Goal: Entertainment & Leisure: Consume media (video, audio)

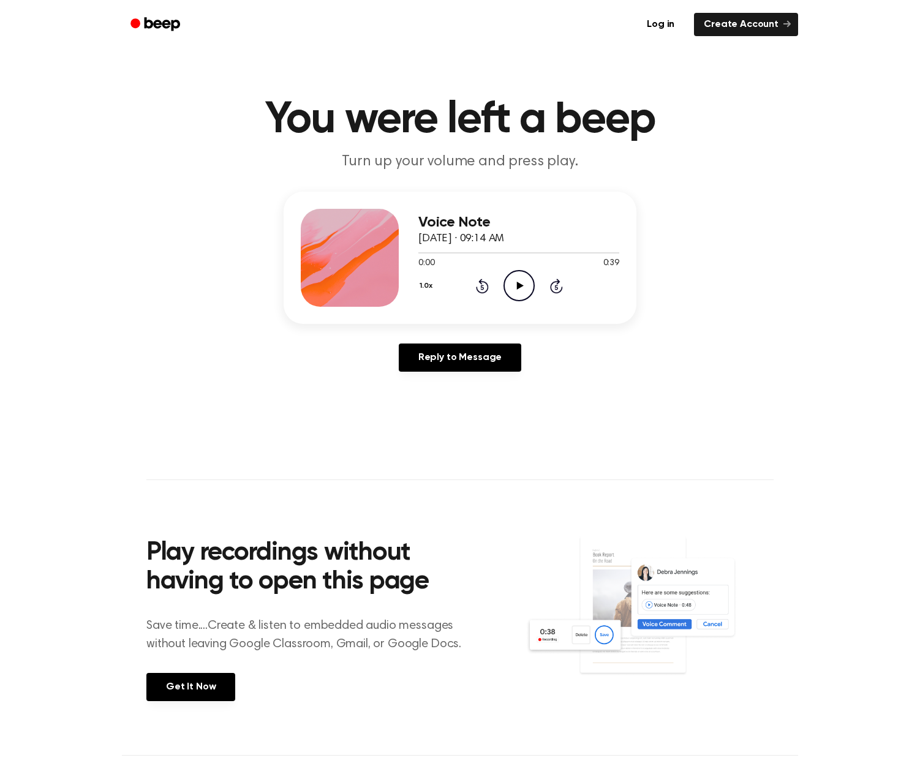
click at [523, 284] on icon "Play Audio" at bounding box center [518, 285] width 31 height 31
click at [422, 253] on div at bounding box center [453, 252] width 70 height 1
click at [523, 288] on icon "Pause Audio" at bounding box center [518, 285] width 31 height 31
click at [418, 253] on div at bounding box center [453, 252] width 71 height 1
click at [513, 288] on icon "Play Audio" at bounding box center [518, 285] width 31 height 31
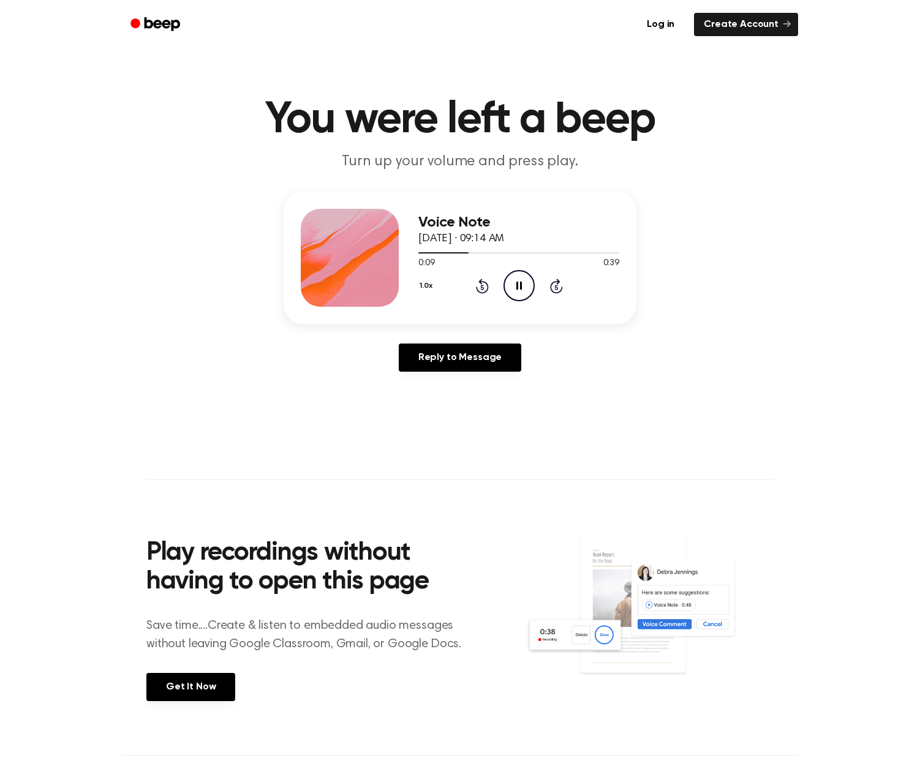
click at [513, 288] on icon "Pause Audio" at bounding box center [518, 285] width 31 height 31
click at [517, 293] on icon "Play Audio" at bounding box center [518, 285] width 31 height 31
click at [457, 253] on div at bounding box center [450, 252] width 64 height 1
click at [466, 251] on div at bounding box center [518, 252] width 201 height 10
click at [517, 285] on icon at bounding box center [519, 286] width 6 height 8
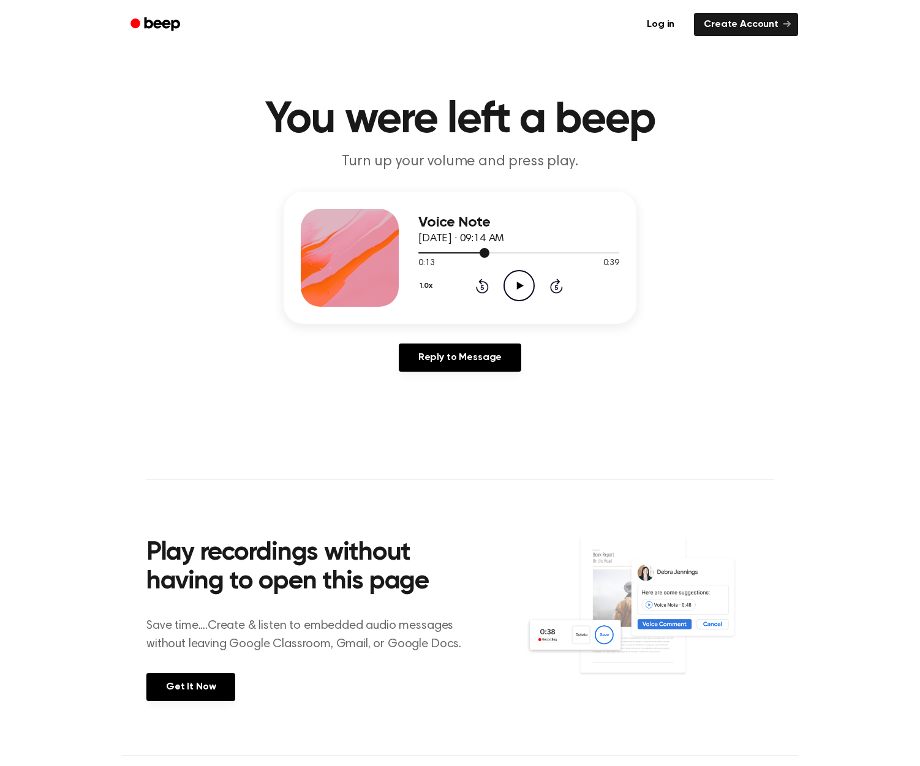
click at [452, 252] on div at bounding box center [518, 252] width 201 height 10
click at [528, 291] on icon "Play Audio" at bounding box center [518, 285] width 31 height 31
click at [470, 254] on div at bounding box center [518, 252] width 201 height 10
click at [523, 287] on icon "Play Audio" at bounding box center [518, 285] width 31 height 31
click at [528, 286] on icon "Play Audio" at bounding box center [518, 285] width 31 height 31
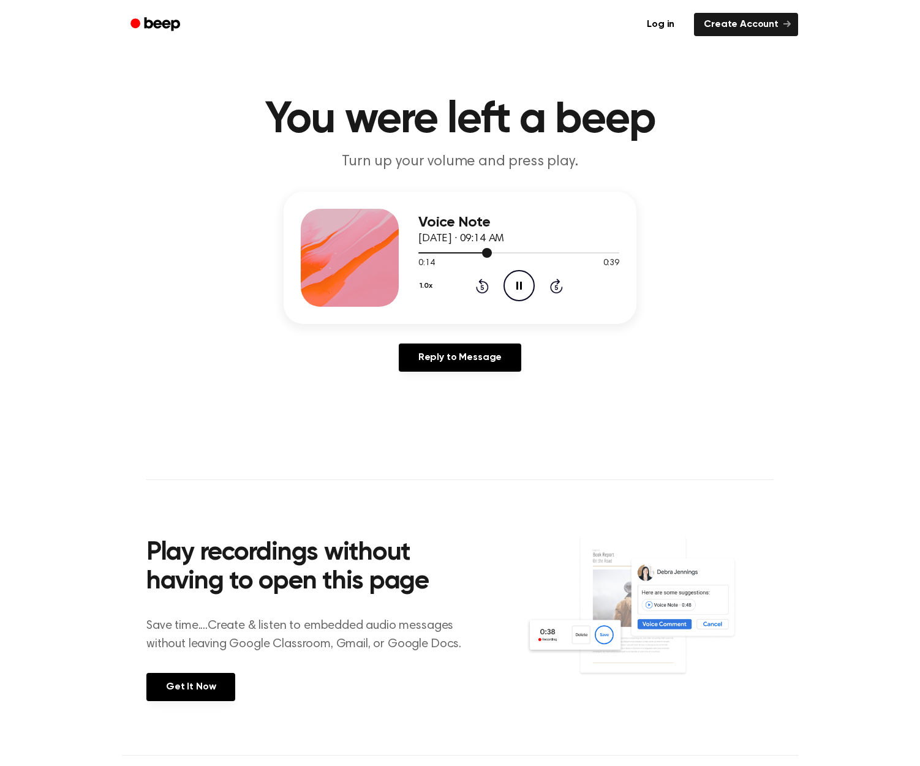
click at [420, 252] on div at bounding box center [518, 252] width 201 height 10
click at [517, 285] on icon at bounding box center [519, 286] width 6 height 8
click at [517, 284] on icon at bounding box center [519, 286] width 7 height 8
click at [467, 255] on div at bounding box center [518, 252] width 201 height 10
click at [517, 286] on icon at bounding box center [519, 286] width 6 height 8
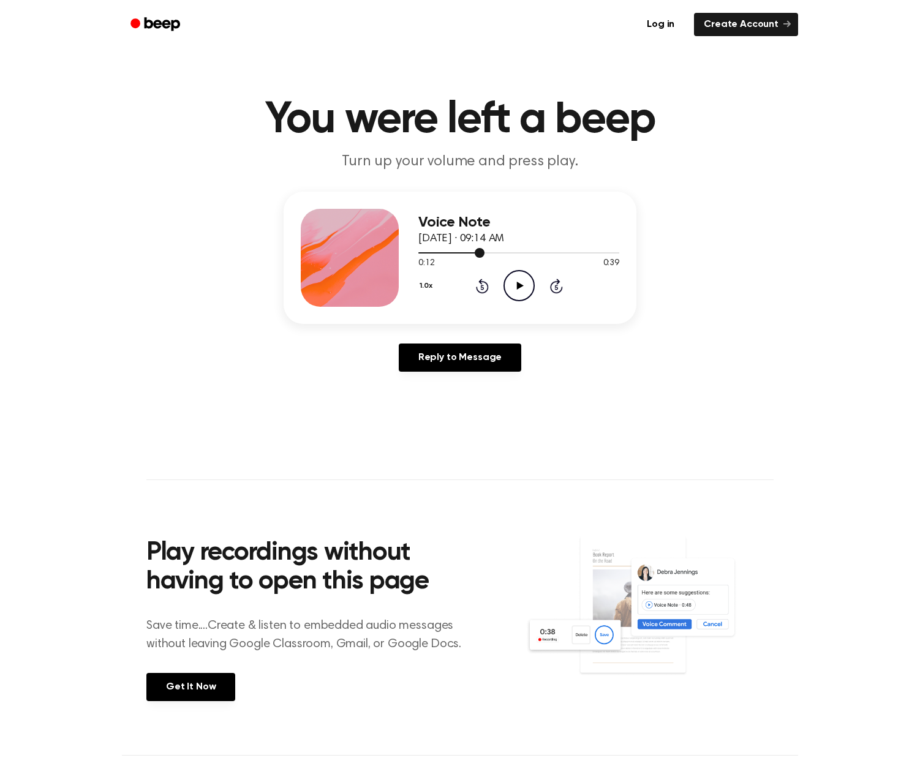
click at [419, 252] on div at bounding box center [518, 252] width 201 height 10
click at [517, 279] on icon "Play Audio" at bounding box center [518, 285] width 31 height 31
click at [512, 291] on icon "Pause Audio" at bounding box center [518, 285] width 31 height 31
click at [517, 283] on icon at bounding box center [519, 286] width 7 height 8
click at [525, 292] on icon "Play Audio" at bounding box center [518, 285] width 31 height 31
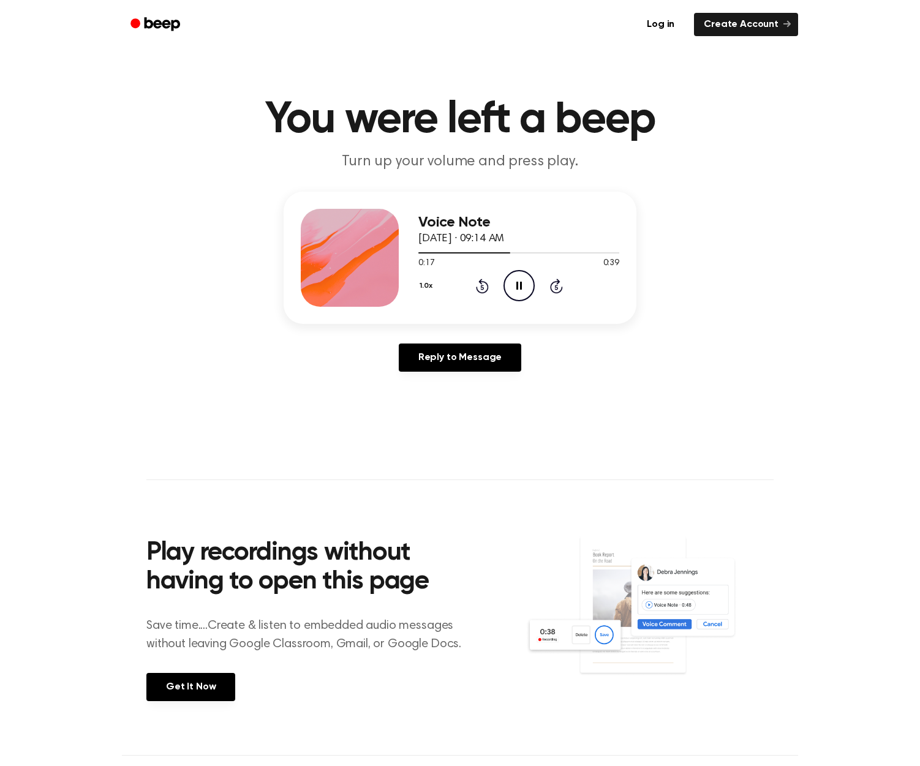
click at [524, 286] on icon "Pause Audio" at bounding box center [518, 285] width 31 height 31
